Goal: Information Seeking & Learning: Find specific fact

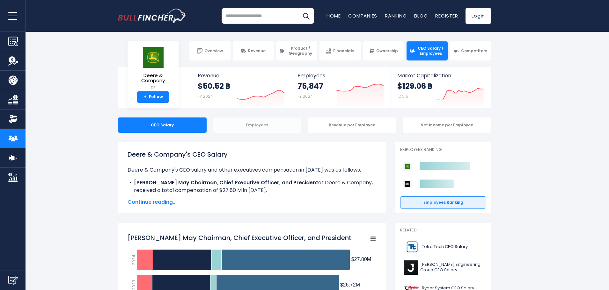
click at [256, 125] on div "Employees" at bounding box center [257, 125] width 89 height 15
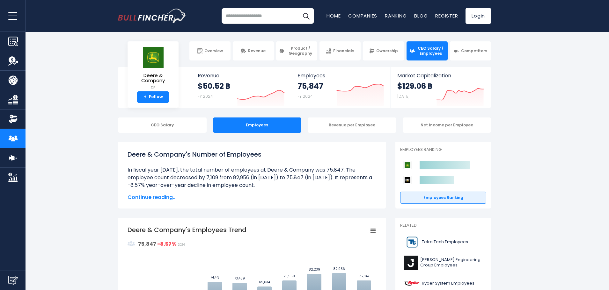
click at [235, 17] on input "search" at bounding box center [268, 16] width 92 height 16
type input "**********"
click at [298, 8] on button "Search" at bounding box center [306, 16] width 16 height 16
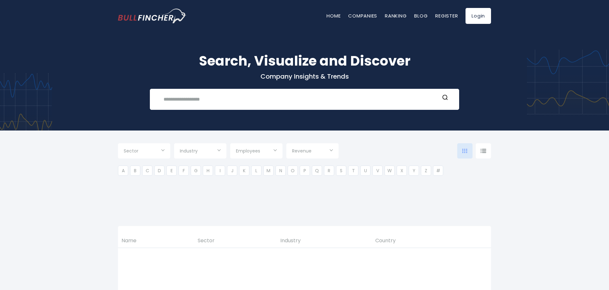
type input "***"
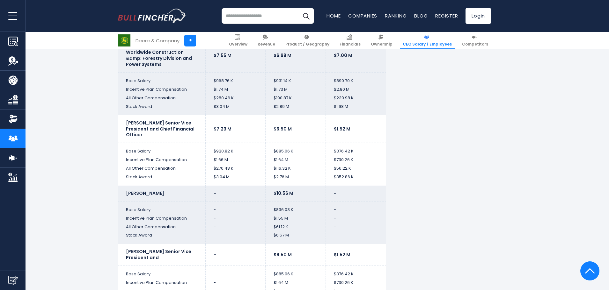
scroll to position [1488, 0]
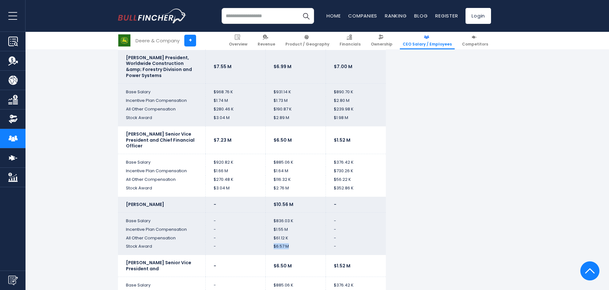
drag, startPoint x: 290, startPoint y: 245, endPoint x: 274, endPoint y: 245, distance: 15.9
click at [274, 245] on td "$6.57 M" at bounding box center [296, 249] width 60 height 13
drag, startPoint x: 176, startPoint y: 237, endPoint x: 142, endPoint y: 238, distance: 33.8
click at [142, 238] on td "All Other Compensation" at bounding box center [161, 238] width 87 height 9
drag, startPoint x: 279, startPoint y: 238, endPoint x: 272, endPoint y: 238, distance: 7.7
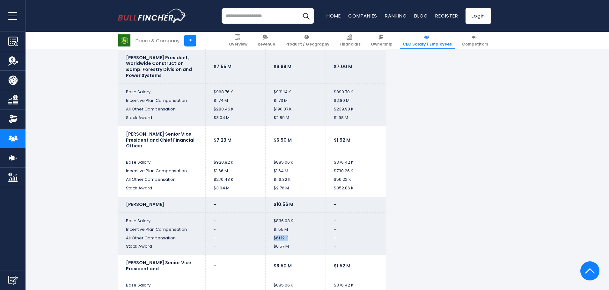
click at [272, 238] on td "$61.12 K" at bounding box center [296, 238] width 60 height 9
drag, startPoint x: 190, startPoint y: 230, endPoint x: 124, endPoint y: 230, distance: 66.0
click at [124, 230] on td "Incentive Plan Compensation" at bounding box center [161, 230] width 87 height 9
drag, startPoint x: 293, startPoint y: 220, endPoint x: 273, endPoint y: 221, distance: 19.8
click at [273, 221] on td "$836.03 K" at bounding box center [296, 219] width 60 height 13
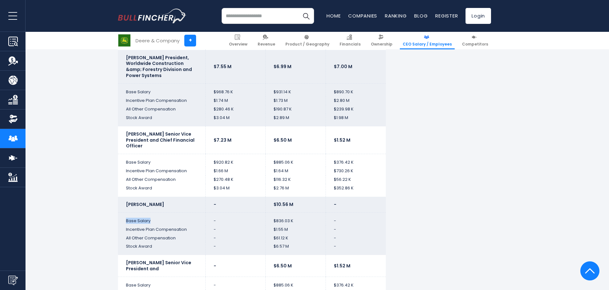
drag, startPoint x: 152, startPoint y: 222, endPoint x: 125, endPoint y: 219, distance: 27.5
click at [125, 219] on td "Base Salary" at bounding box center [161, 219] width 87 height 13
drag, startPoint x: 285, startPoint y: 247, endPoint x: 275, endPoint y: 247, distance: 9.6
click at [275, 247] on td "$6.57 M" at bounding box center [296, 249] width 60 height 13
drag, startPoint x: 290, startPoint y: 92, endPoint x: 272, endPoint y: 95, distance: 18.8
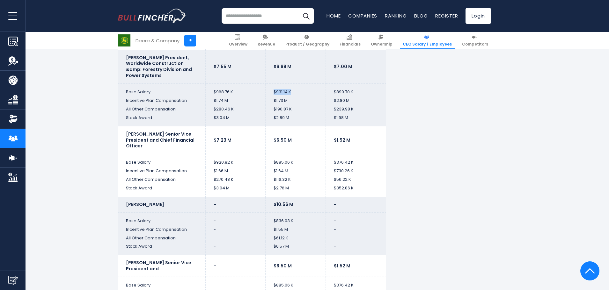
click at [272, 95] on td "$931.14 K" at bounding box center [296, 90] width 60 height 13
drag, startPoint x: 295, startPoint y: 119, endPoint x: 272, endPoint y: 119, distance: 23.0
click at [272, 119] on td "$2.89 M" at bounding box center [296, 120] width 60 height 13
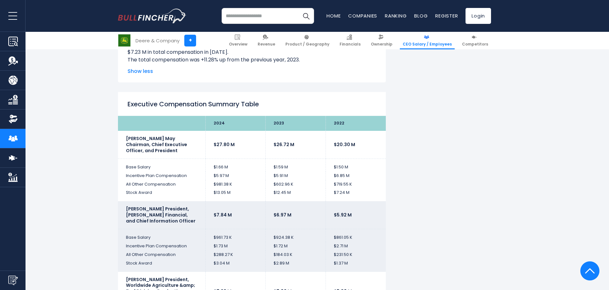
scroll to position [1169, 0]
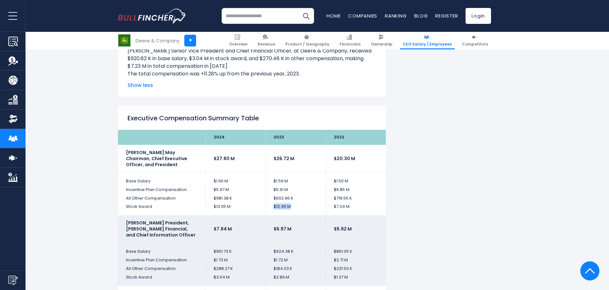
drag, startPoint x: 294, startPoint y: 207, endPoint x: 269, endPoint y: 206, distance: 24.2
click at [269, 206] on td "$12.45 M" at bounding box center [296, 209] width 60 height 13
drag, startPoint x: 222, startPoint y: 207, endPoint x: 211, endPoint y: 207, distance: 10.2
click at [211, 207] on td "$13.05 M" at bounding box center [235, 209] width 60 height 13
